Goal: Download file/media

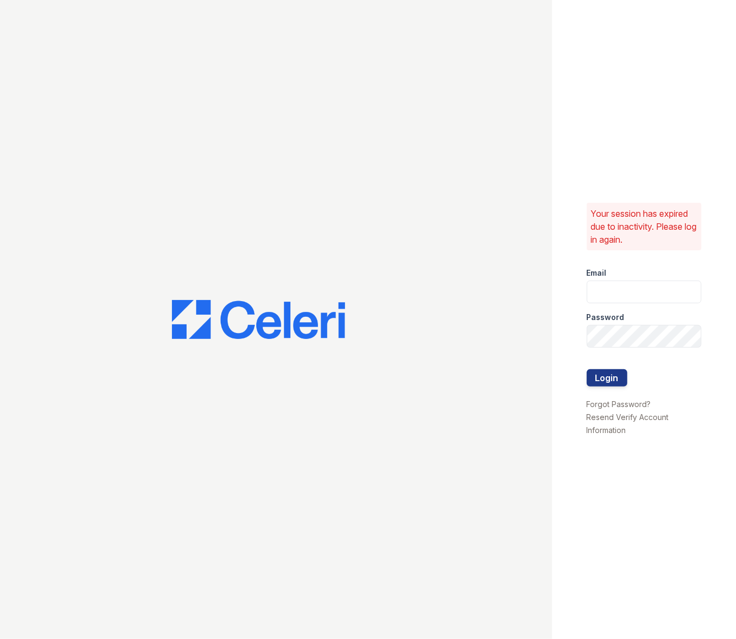
click at [641, 306] on div "Password" at bounding box center [644, 314] width 115 height 22
click at [647, 288] on input "email" at bounding box center [644, 292] width 115 height 23
type input "daniels.latoya@projectmanagementinc.net"
click at [617, 371] on button "Login" at bounding box center [607, 377] width 41 height 17
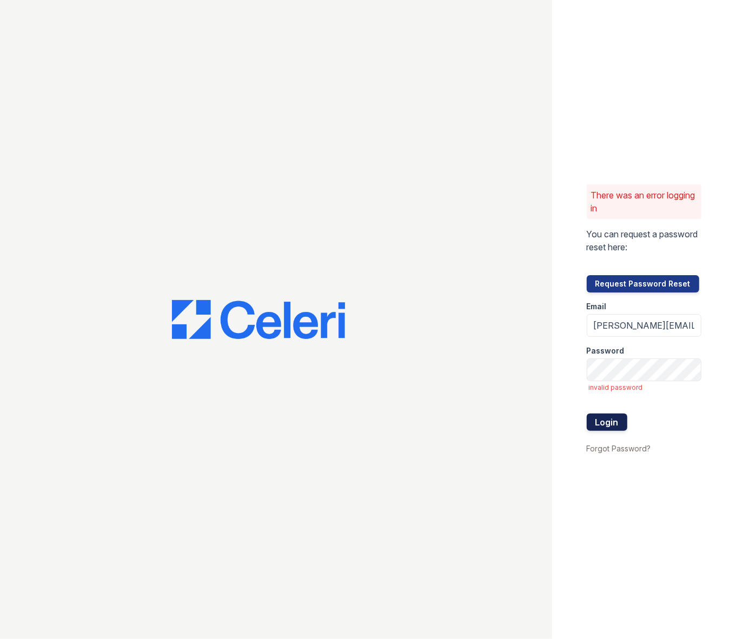
click at [609, 423] on button "Login" at bounding box center [607, 422] width 41 height 17
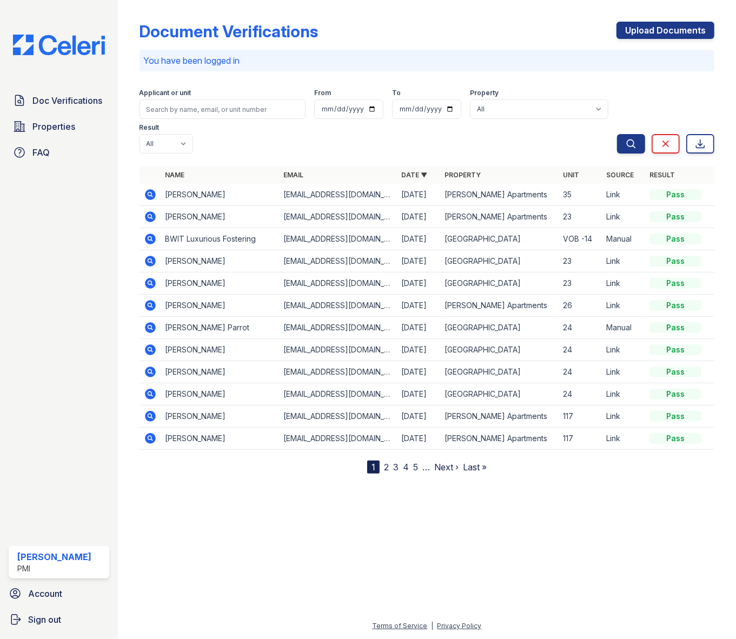
click at [228, 184] on td "[PERSON_NAME]" at bounding box center [220, 195] width 118 height 22
click at [146, 189] on icon at bounding box center [150, 194] width 11 height 11
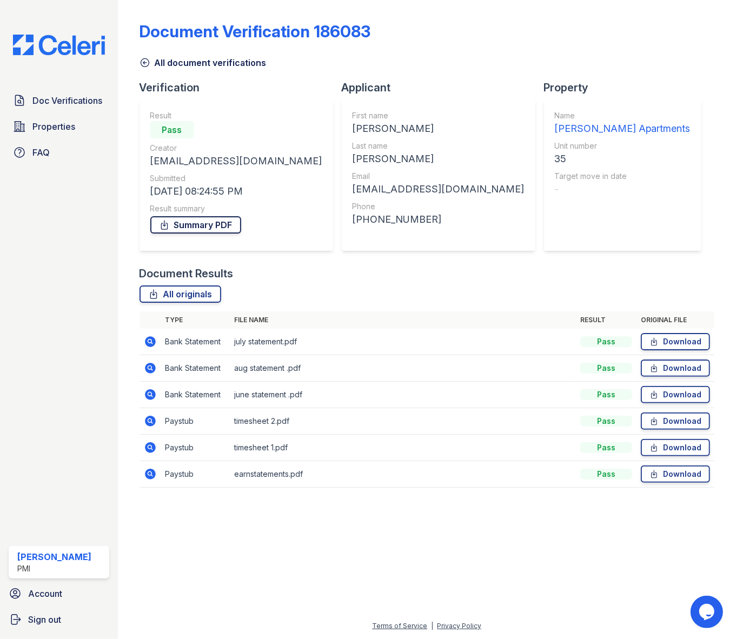
click at [198, 223] on link "Summary PDF" at bounding box center [195, 224] width 91 height 17
click at [688, 336] on link "Download" at bounding box center [675, 341] width 69 height 17
click at [694, 368] on link "Download" at bounding box center [675, 368] width 69 height 17
click at [684, 397] on link "Download" at bounding box center [675, 394] width 69 height 17
click at [696, 425] on link "Download" at bounding box center [675, 420] width 69 height 17
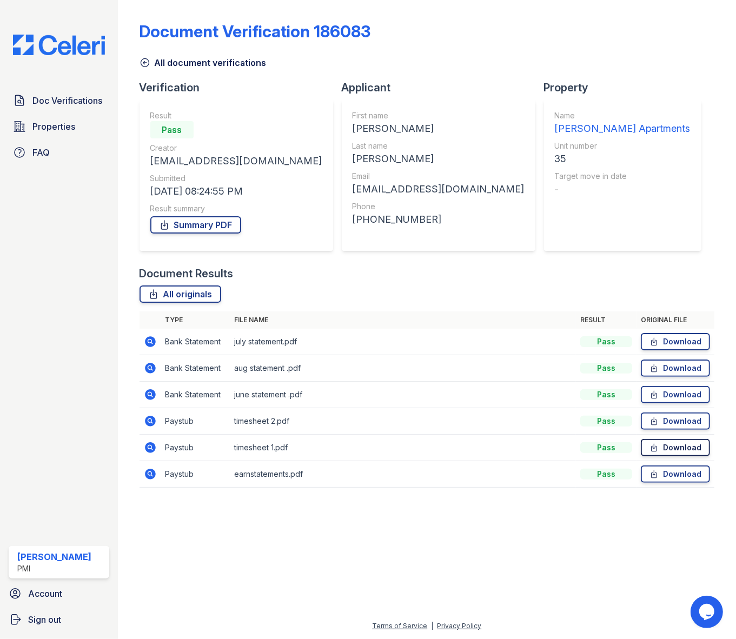
click at [681, 452] on link "Download" at bounding box center [675, 447] width 69 height 17
click at [688, 478] on link "Download" at bounding box center [675, 473] width 69 height 17
click at [146, 63] on icon at bounding box center [145, 63] width 8 height 8
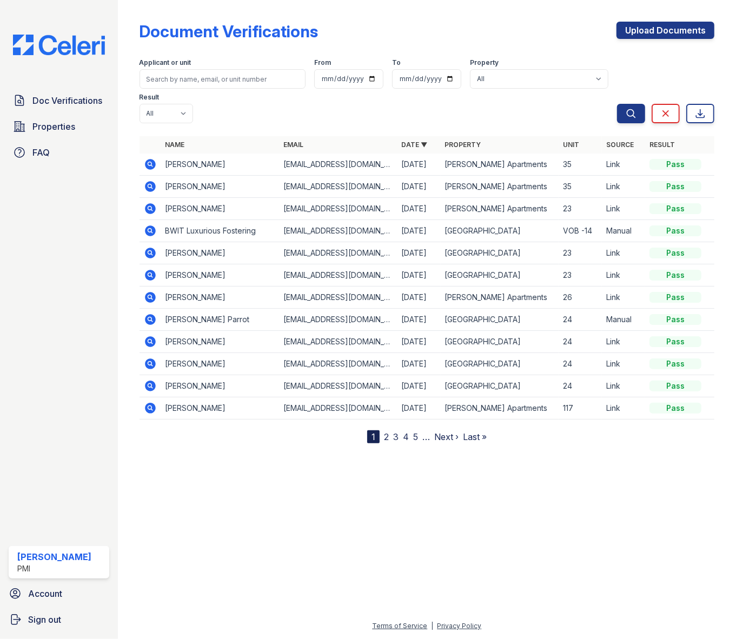
click at [151, 159] on icon at bounding box center [150, 164] width 11 height 11
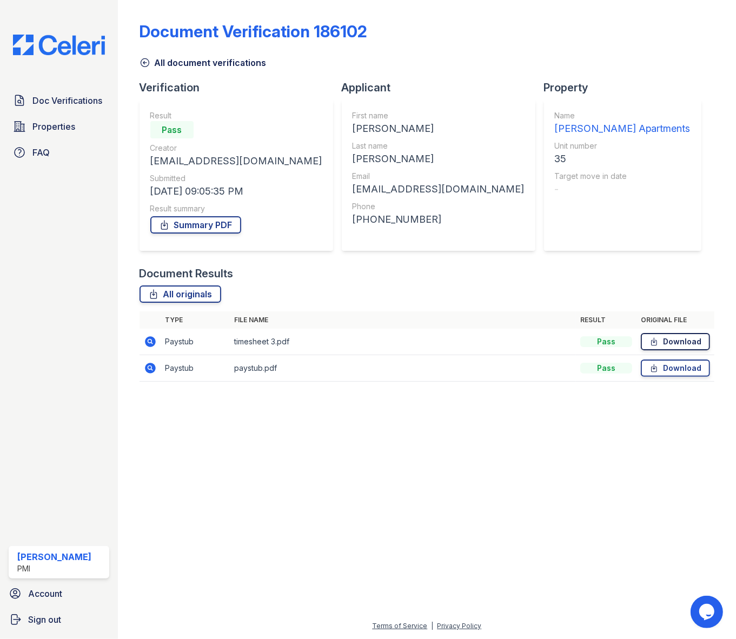
click at [679, 341] on link "Download" at bounding box center [675, 341] width 69 height 17
click at [695, 362] on link "Download" at bounding box center [675, 368] width 69 height 17
